Goal: Task Accomplishment & Management: Use online tool/utility

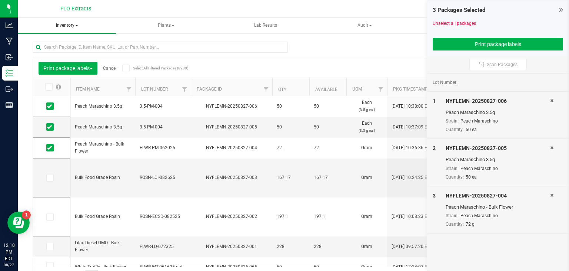
click at [63, 25] on span "Inventory" at bounding box center [67, 26] width 99 height 16
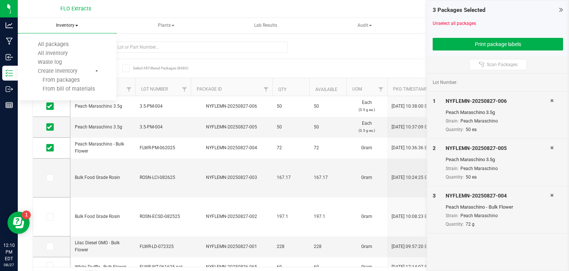
click at [63, 25] on span "Inventory" at bounding box center [67, 26] width 99 height 16
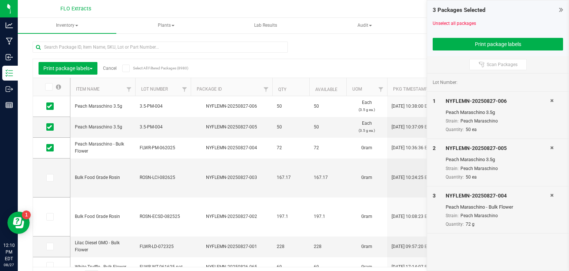
click at [113, 70] on link "Cancel" at bounding box center [110, 68] width 14 height 5
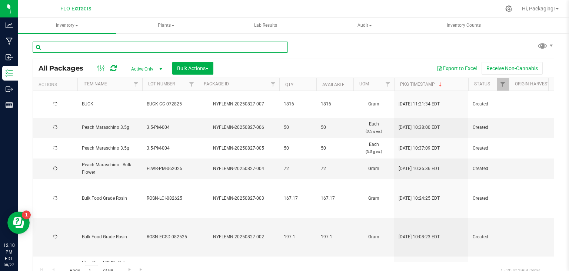
click at [179, 46] on input "text" at bounding box center [160, 47] width 255 height 11
type input "nyflemn-20250826-055"
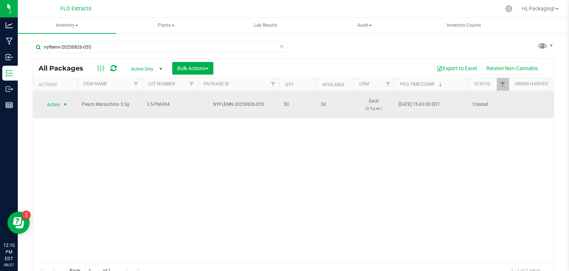
click at [62, 103] on span "select" at bounding box center [65, 105] width 6 height 6
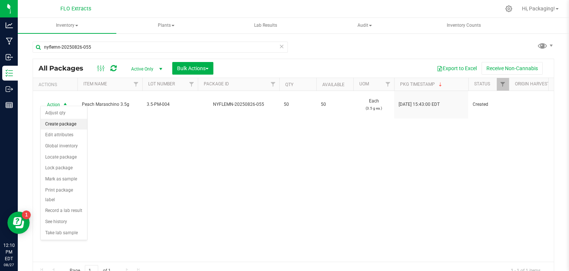
click at [62, 123] on li "Create package" at bounding box center [64, 124] width 46 height 11
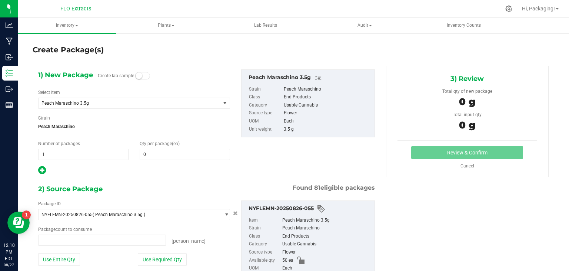
type input "0 ea"
click at [164, 151] on span at bounding box center [185, 154] width 90 height 11
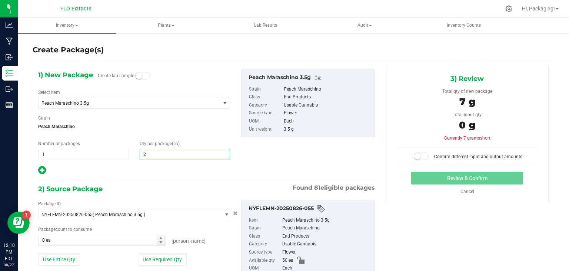
type input "25"
click at [133, 195] on div "Package ID NYFLEMN-20250826-055 ( Peach Maraschino 3.5g ) NYFLEMN-20240924-003 …" at bounding box center [207, 246] width 348 height 104
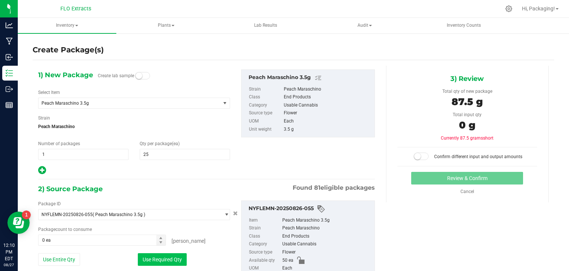
click at [175, 254] on button "Use Required Qty" at bounding box center [162, 259] width 49 height 13
type input "25 ea"
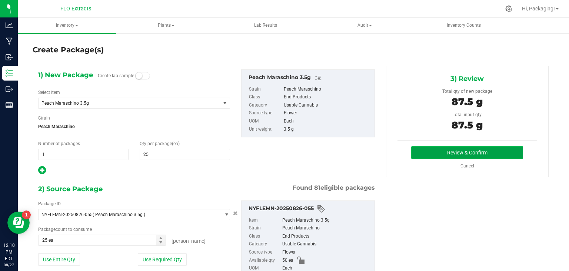
click at [417, 156] on button "Review & Confirm" at bounding box center [467, 152] width 112 height 13
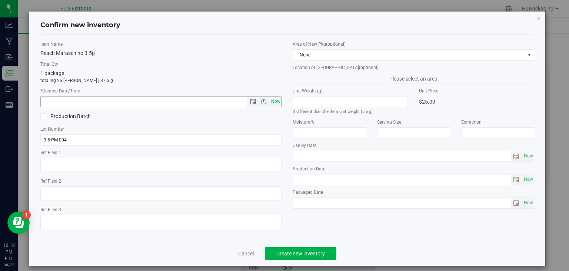
click at [275, 102] on span "Now" at bounding box center [275, 101] width 13 height 11
type input "[DATE] 12:10 PM"
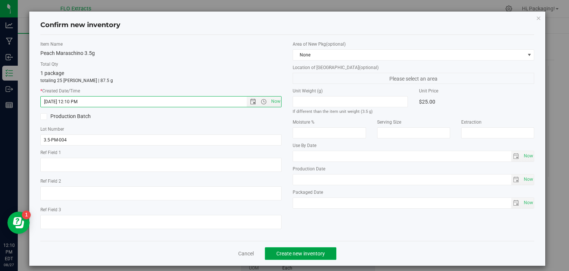
click at [282, 252] on span "Create new inventory" at bounding box center [300, 253] width 49 height 6
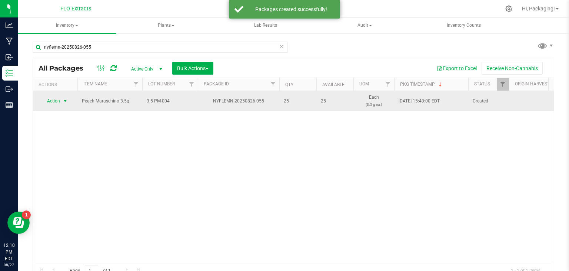
click at [68, 103] on span "select" at bounding box center [65, 101] width 6 height 6
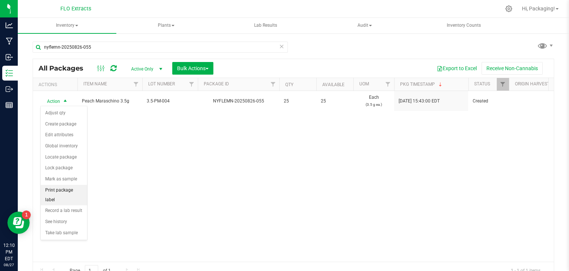
click at [64, 187] on li "Print package label" at bounding box center [64, 195] width 46 height 20
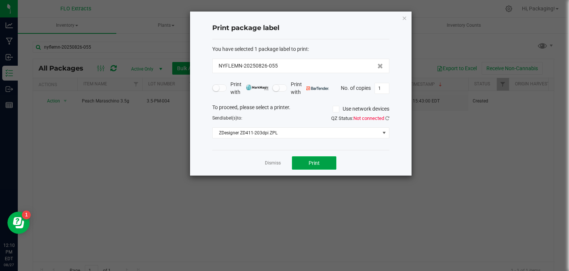
click at [295, 160] on button "Print" at bounding box center [314, 162] width 44 height 13
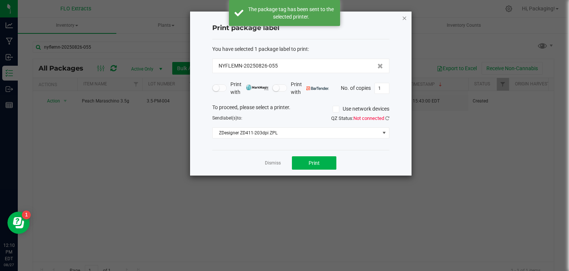
click at [406, 19] on icon "button" at bounding box center [404, 17] width 5 height 9
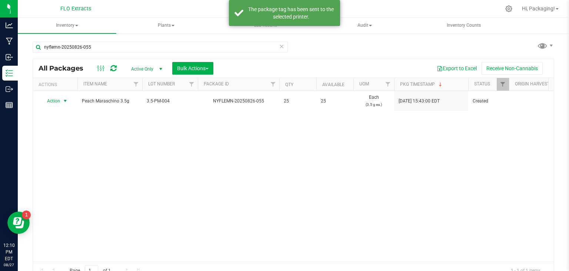
click at [279, 46] on icon at bounding box center [281, 46] width 5 height 9
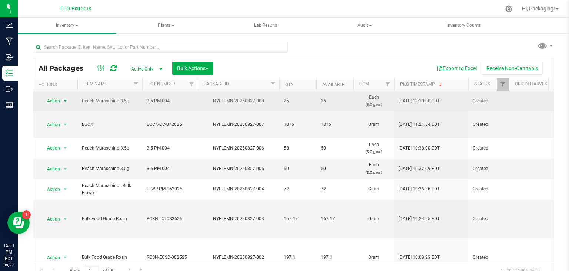
click at [67, 99] on span "select" at bounding box center [65, 101] width 6 height 6
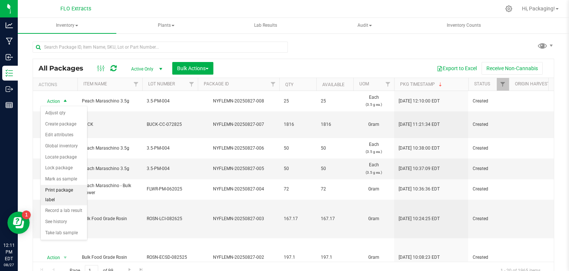
click at [60, 188] on li "Print package label" at bounding box center [64, 195] width 46 height 20
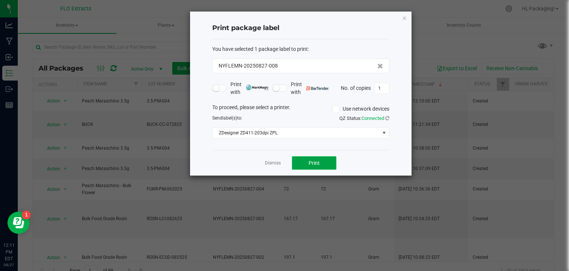
click at [307, 160] on button "Print" at bounding box center [314, 162] width 44 height 13
click at [403, 18] on icon "button" at bounding box center [404, 17] width 5 height 9
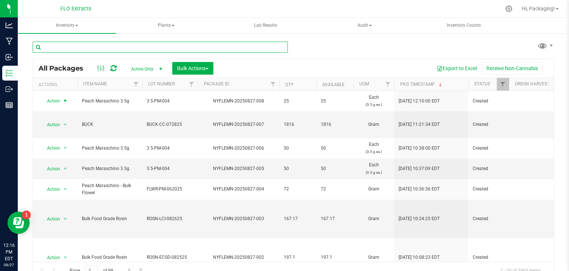
click at [157, 46] on input "text" at bounding box center [160, 47] width 255 height 11
type input "nyflemn-20250619-006"
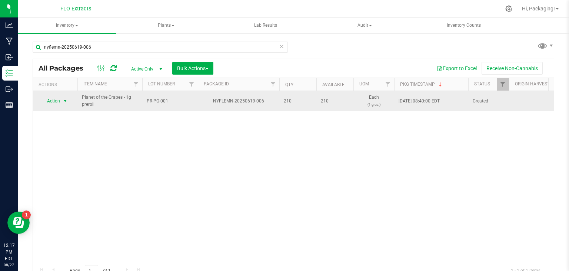
click at [67, 99] on span "select" at bounding box center [65, 101] width 6 height 6
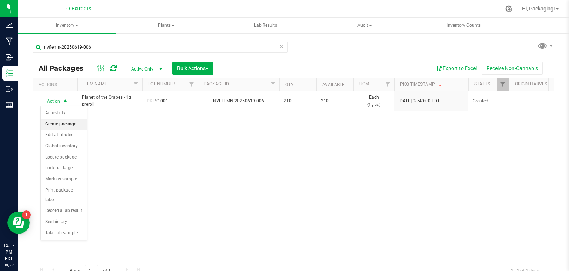
click at [55, 125] on li "Create package" at bounding box center [64, 124] width 46 height 11
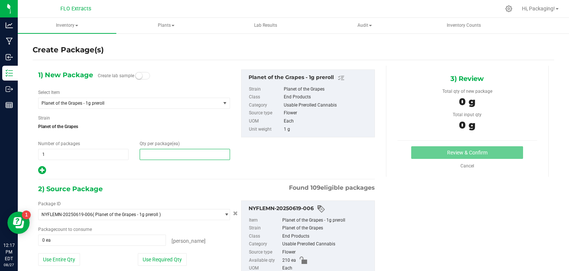
click at [148, 153] on span at bounding box center [185, 154] width 90 height 11
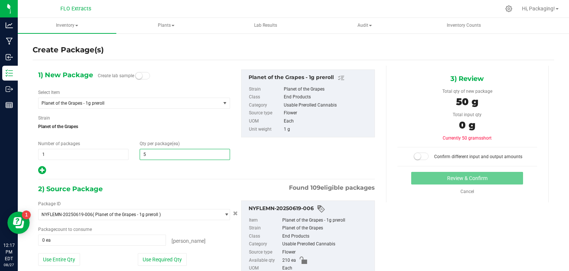
type input "50"
click at [142, 179] on hr at bounding box center [206, 179] width 337 height 1
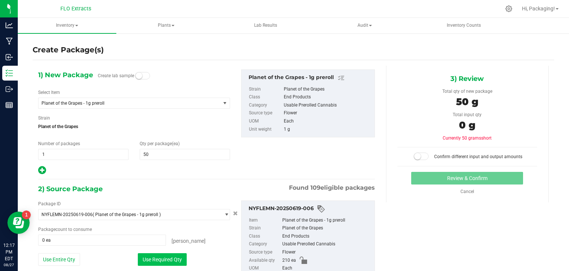
click at [152, 257] on button "Use Required Qty" at bounding box center [162, 259] width 49 height 13
type input "50 ea"
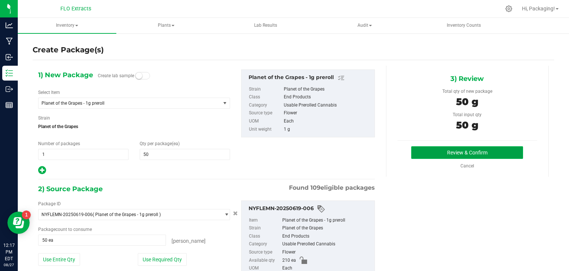
click at [434, 152] on button "Review & Confirm" at bounding box center [467, 152] width 112 height 13
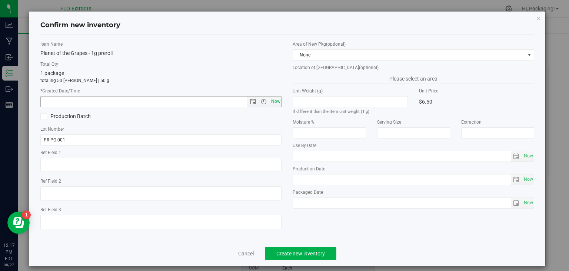
click at [272, 100] on span "Now" at bounding box center [275, 101] width 13 height 11
type input "[DATE] 12:17 PM"
click at [294, 250] on span "Create new inventory" at bounding box center [300, 253] width 49 height 6
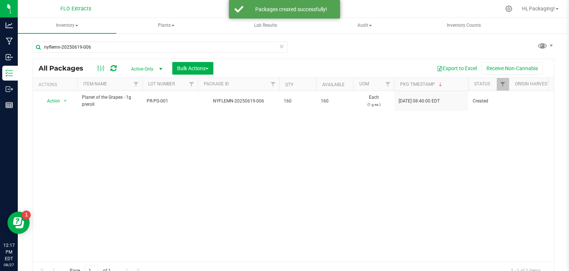
click at [279, 49] on icon at bounding box center [281, 46] width 5 height 9
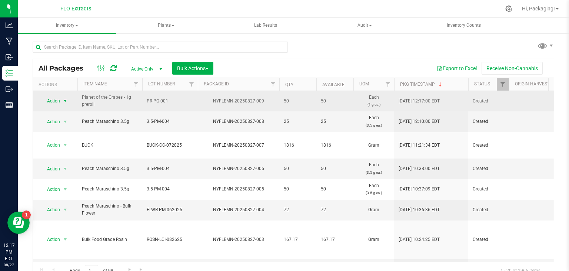
click at [64, 100] on span "select" at bounding box center [65, 101] width 6 height 6
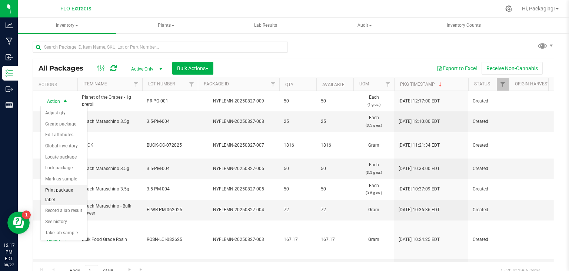
click at [64, 190] on li "Print package label" at bounding box center [64, 195] width 46 height 20
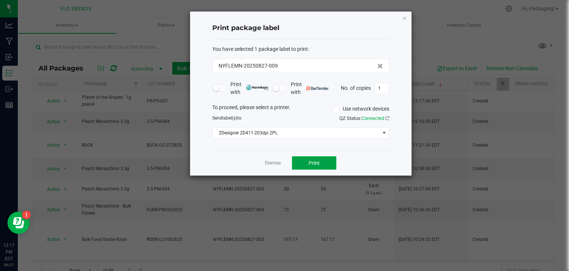
click at [305, 164] on button "Print" at bounding box center [314, 162] width 44 height 13
